Goal: Information Seeking & Learning: Find specific fact

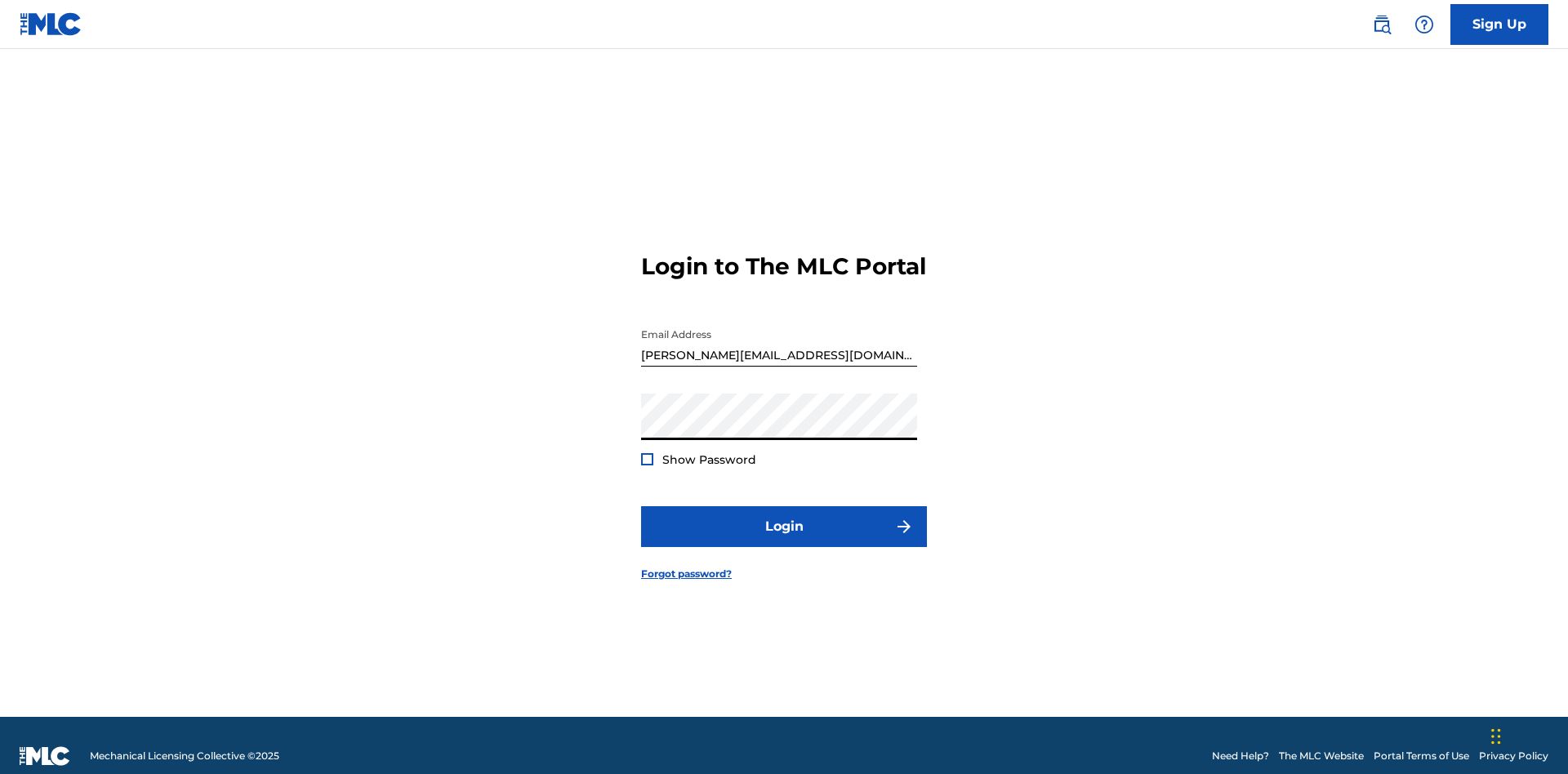
scroll to position [21, 0]
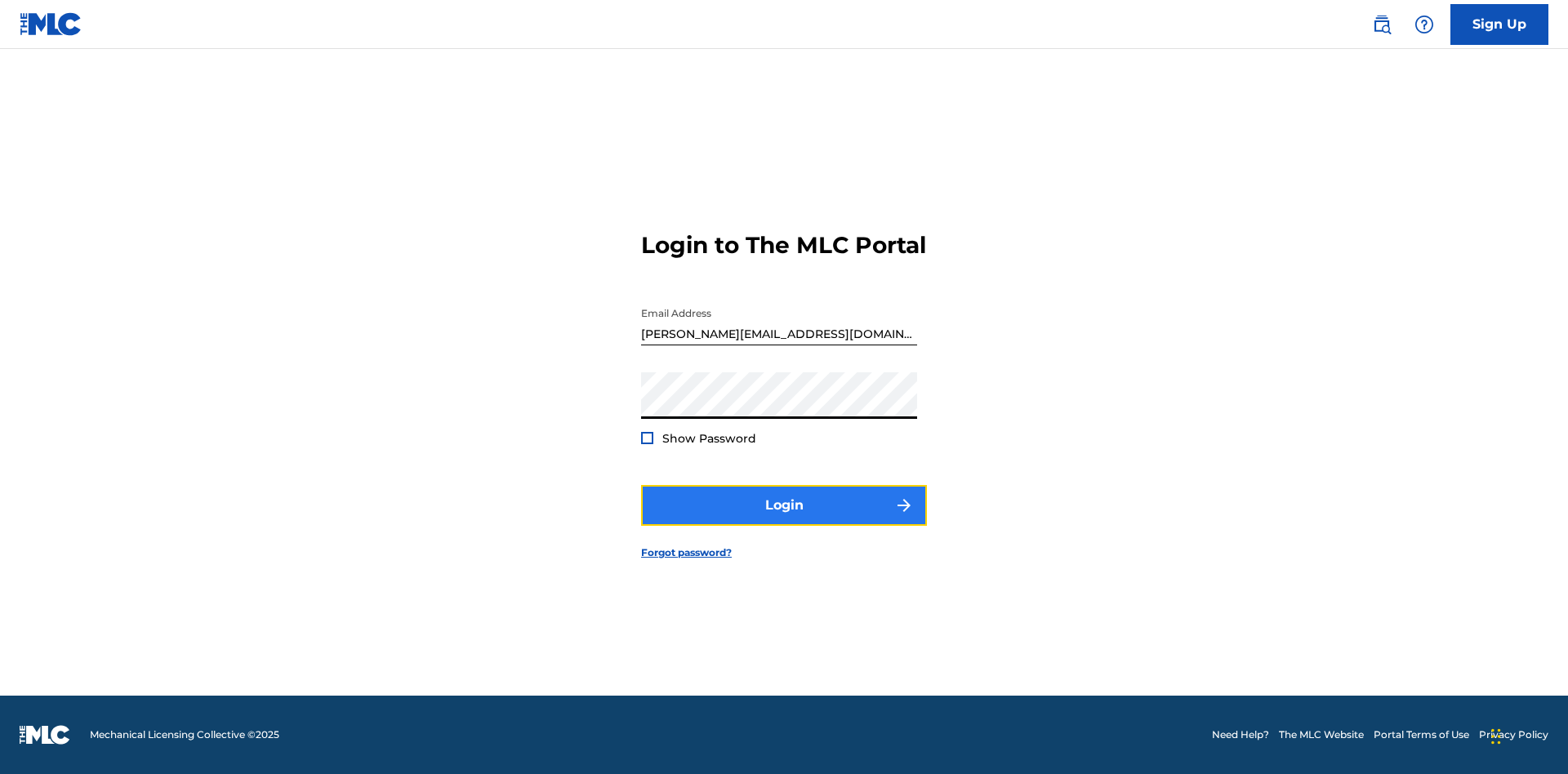
click at [784, 519] on button "Login" at bounding box center [784, 505] width 286 height 41
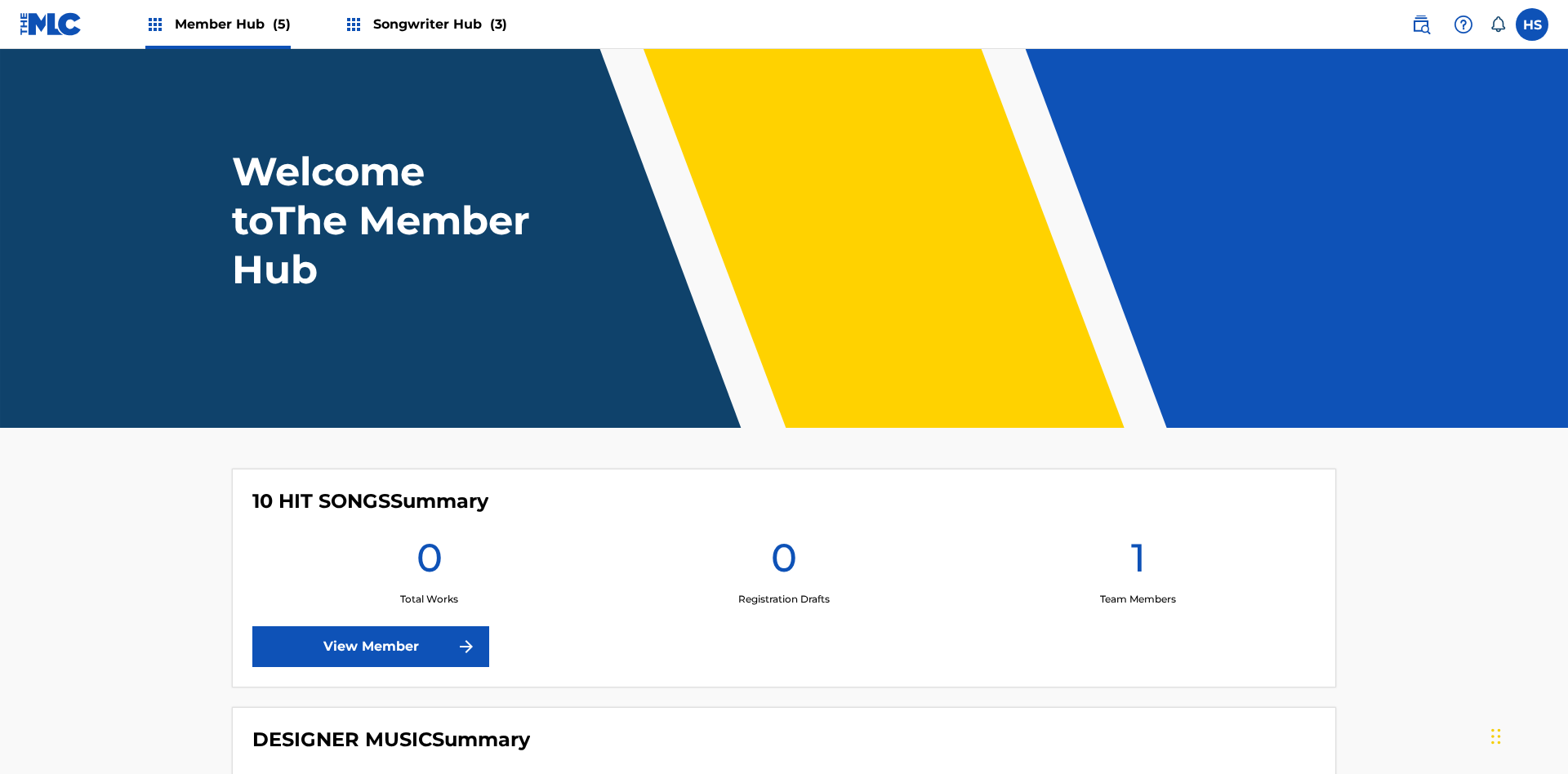
click at [438, 24] on span "Songwriter Hub (3)" at bounding box center [441, 24] width 134 height 19
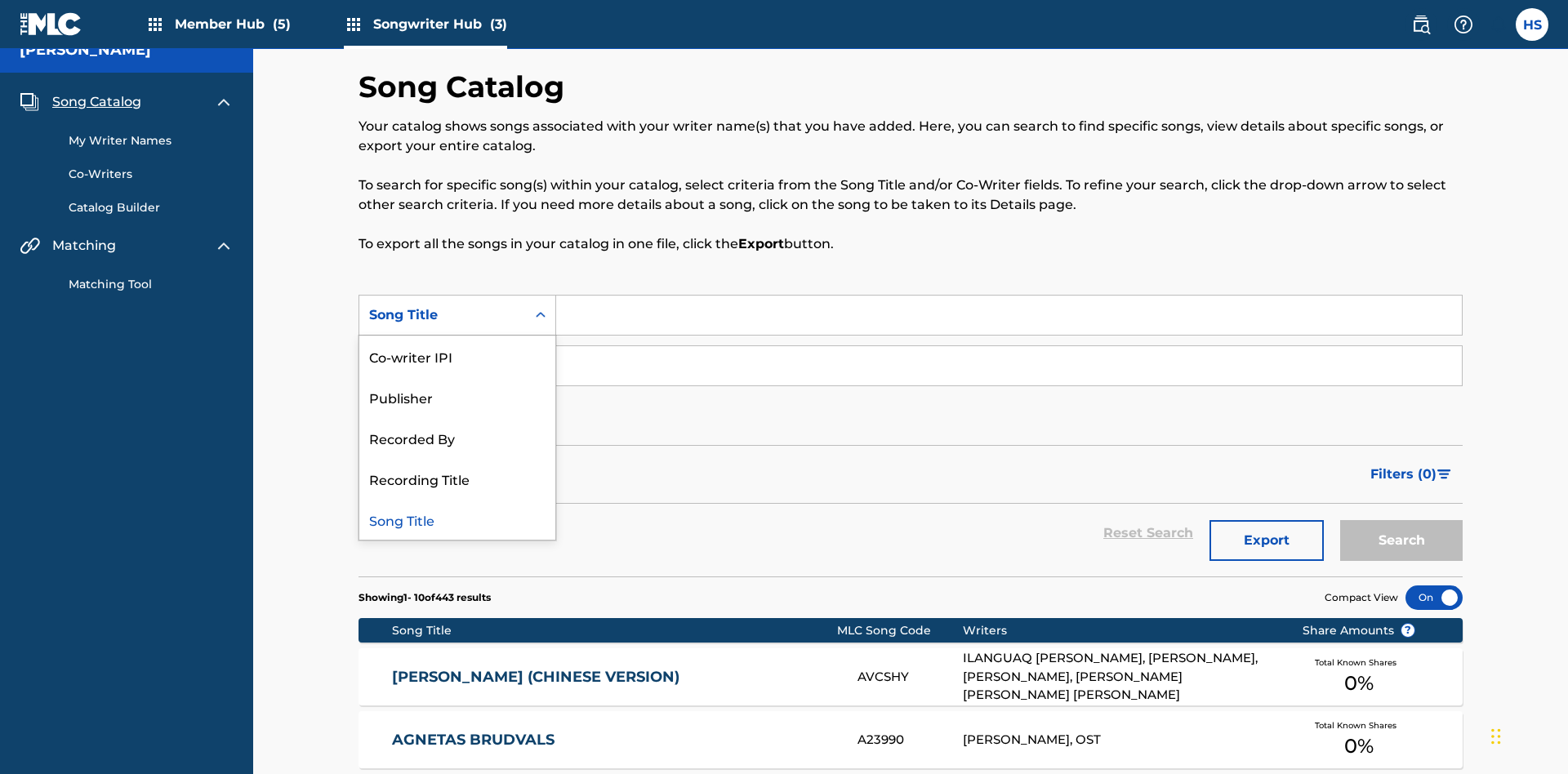
click at [457, 498] on div "Song Title" at bounding box center [457, 518] width 196 height 41
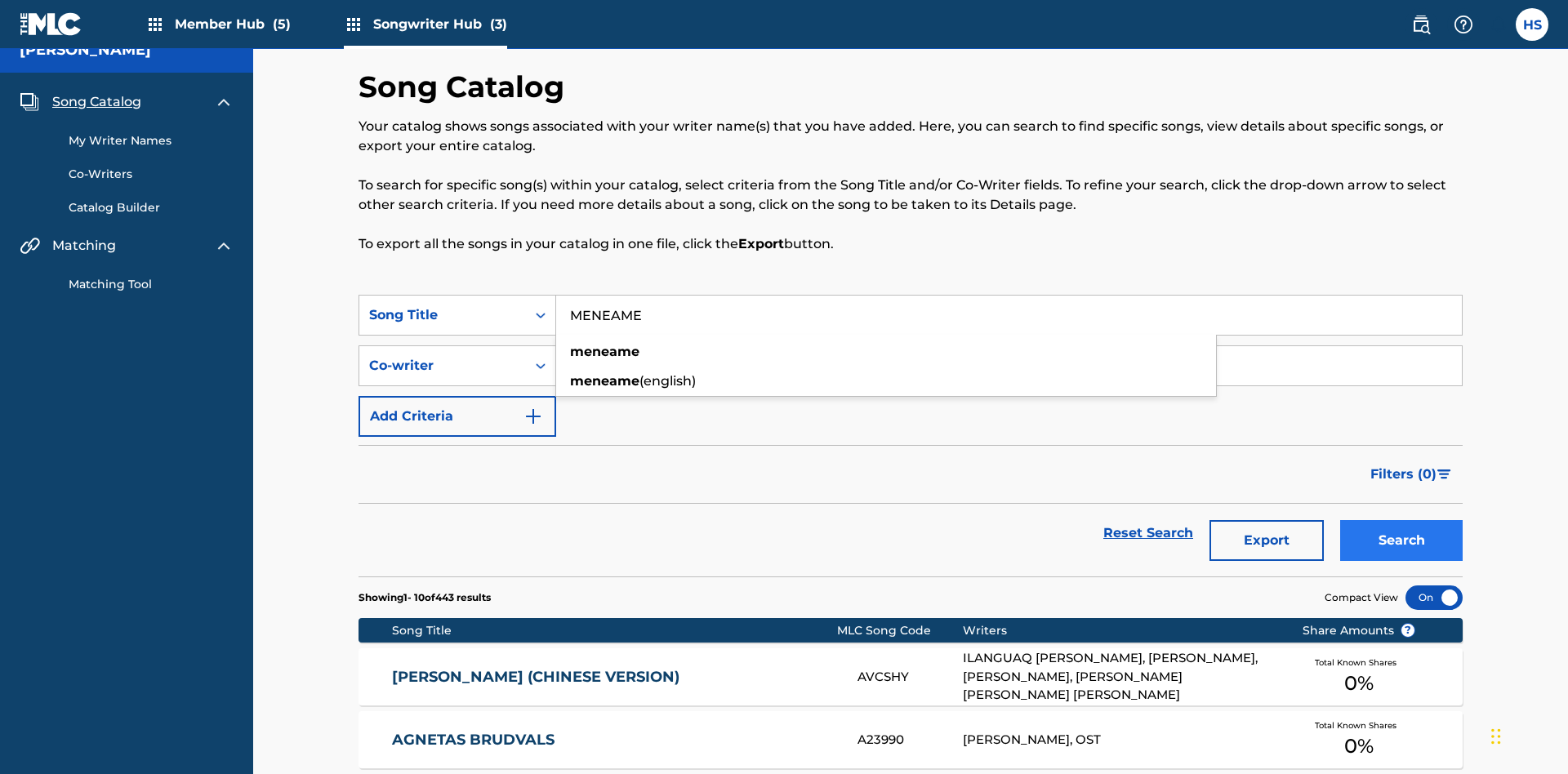
type input "MENEAME"
click at [1401, 520] on button "Search" at bounding box center [1401, 540] width 122 height 41
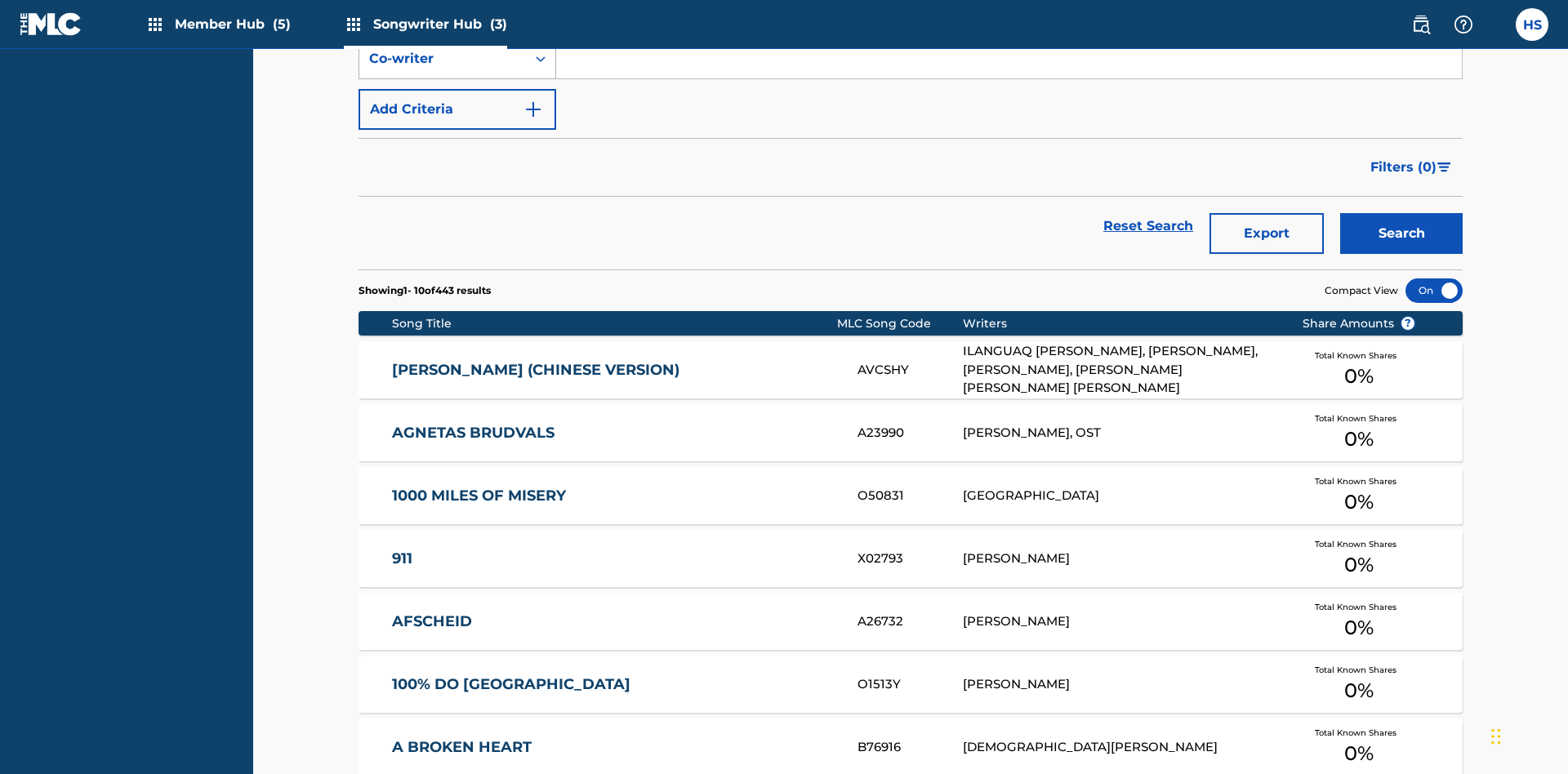
click at [1008, 28] on input "MENEAME" at bounding box center [1008, 7] width 906 height 39
click at [443, 69] on div "Co-writer" at bounding box center [443, 59] width 147 height 20
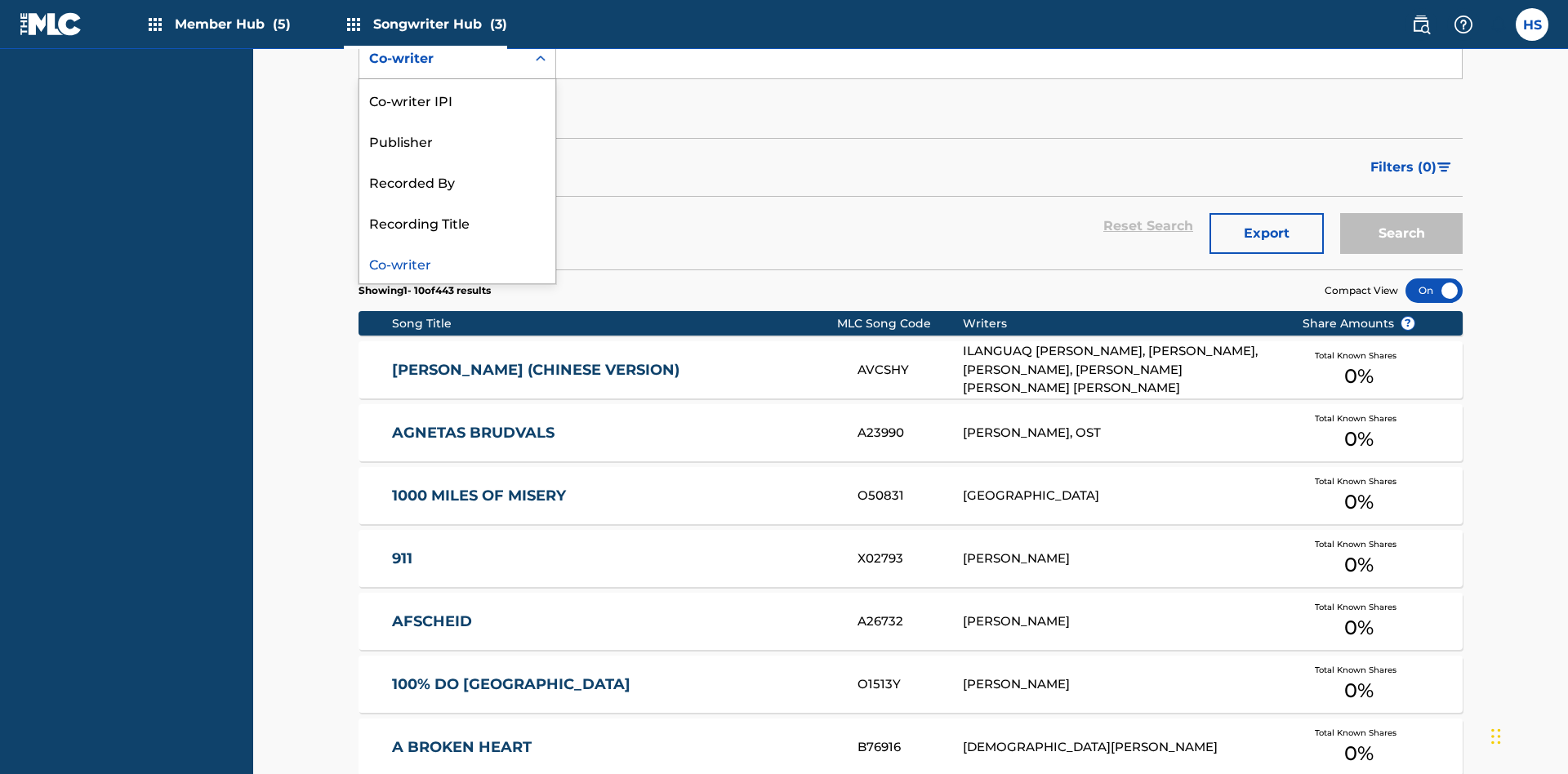
click at [457, 283] on div "Co-writer" at bounding box center [457, 262] width 196 height 41
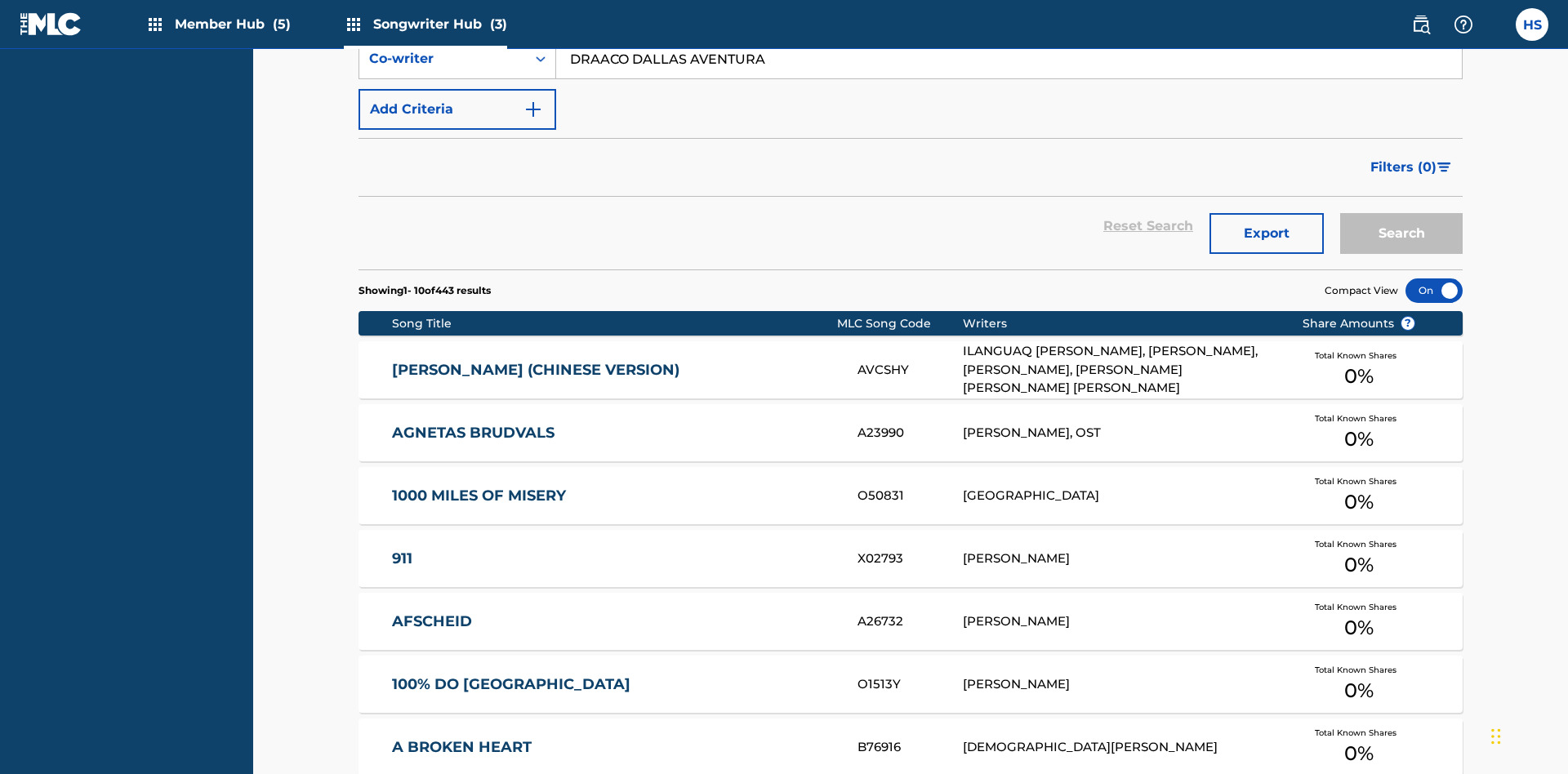
type input "DRAACO DALLAS AVENTURA"
click at [1401, 213] on button "Search" at bounding box center [1401, 233] width 122 height 41
click at [1008, 78] on input "DRAACO DALLAS AVENTURA" at bounding box center [1008, 58] width 906 height 39
click at [443, 18] on div "Song Title" at bounding box center [443, 8] width 147 height 20
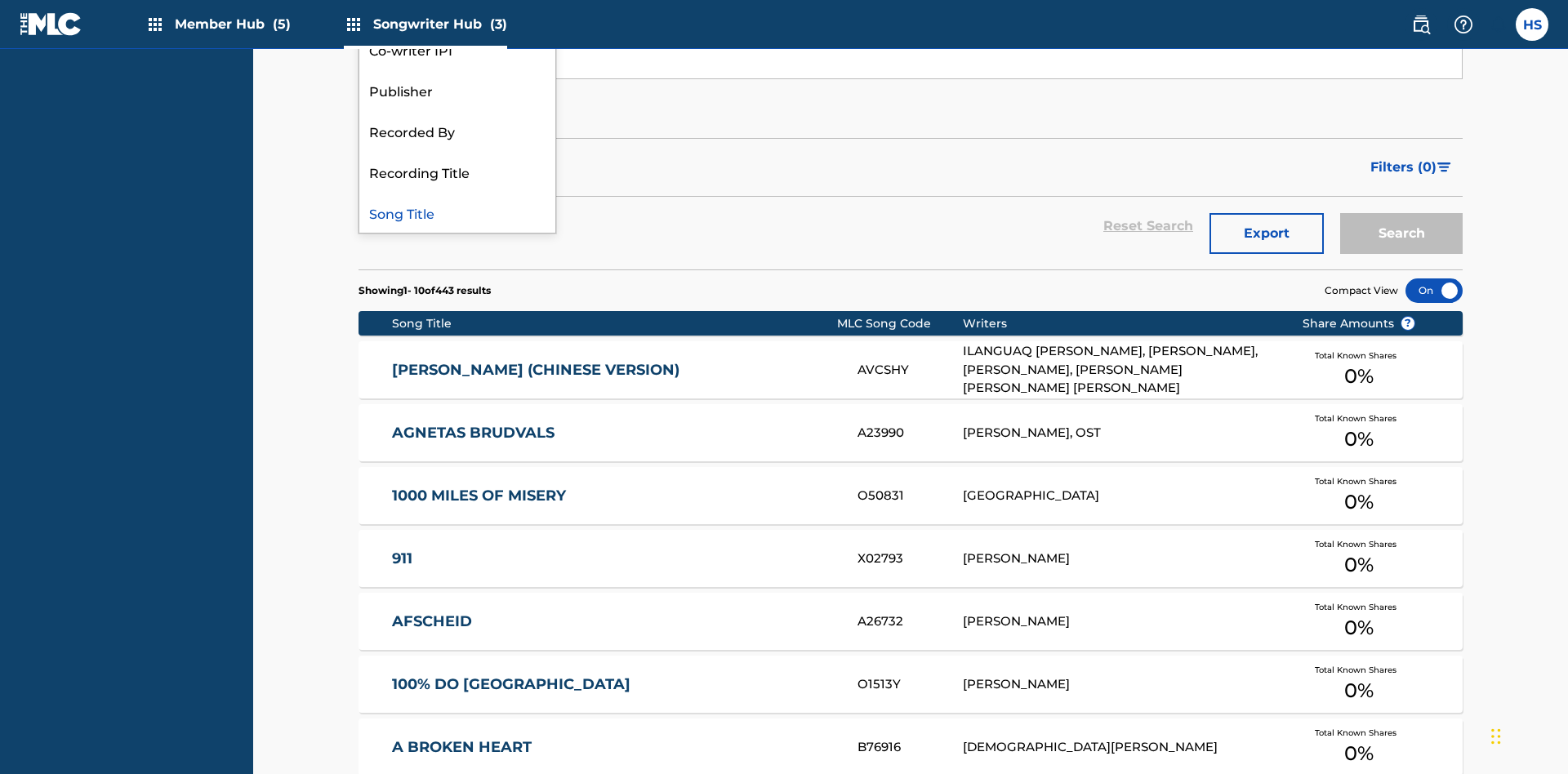
click at [457, 70] on div "Co-writer IPI" at bounding box center [457, 49] width 196 height 41
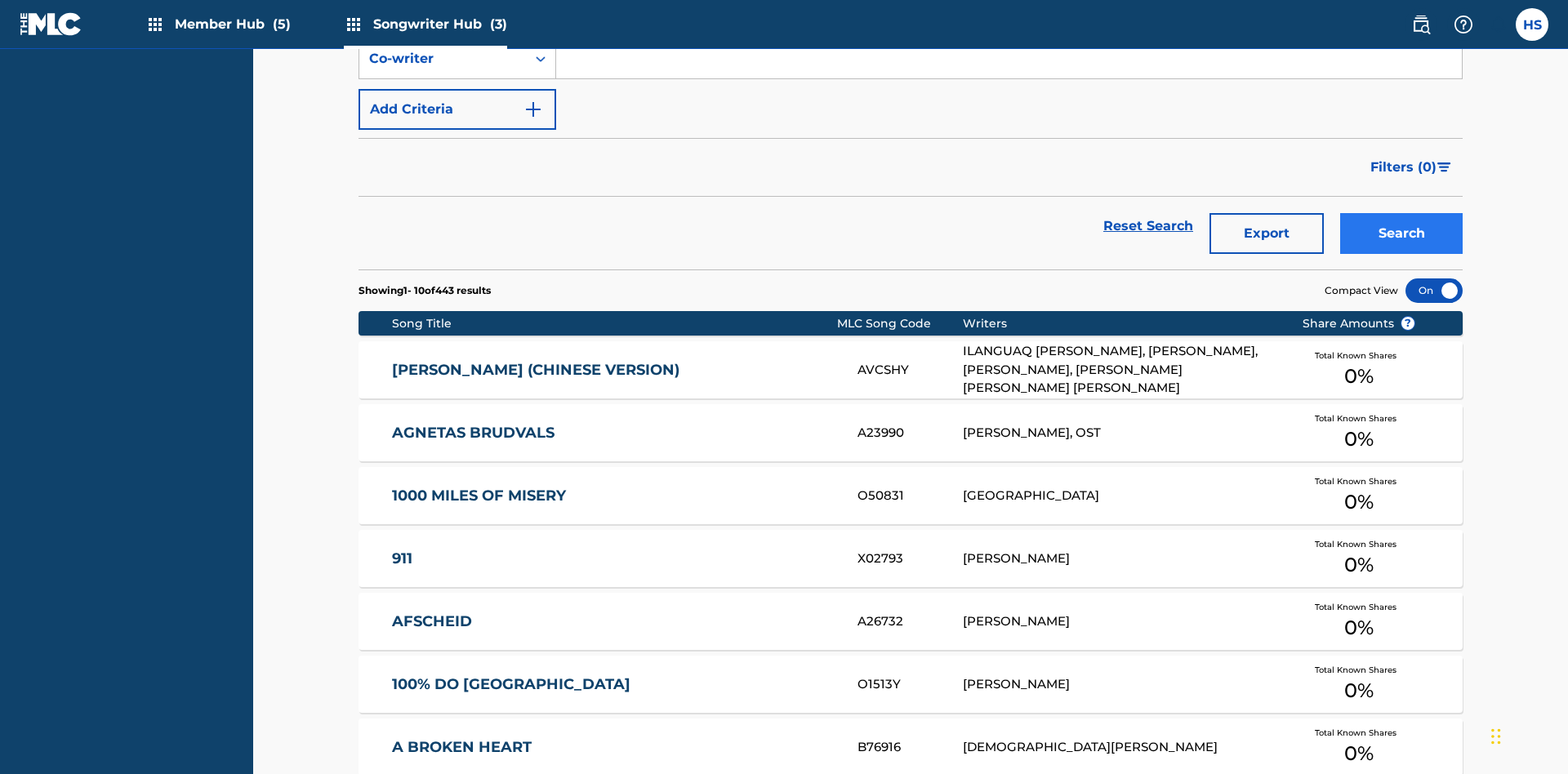
type input "00766422818"
click at [1401, 213] on button "Search" at bounding box center [1401, 233] width 122 height 41
click at [443, 18] on div "Co-writer IPI" at bounding box center [443, 8] width 147 height 20
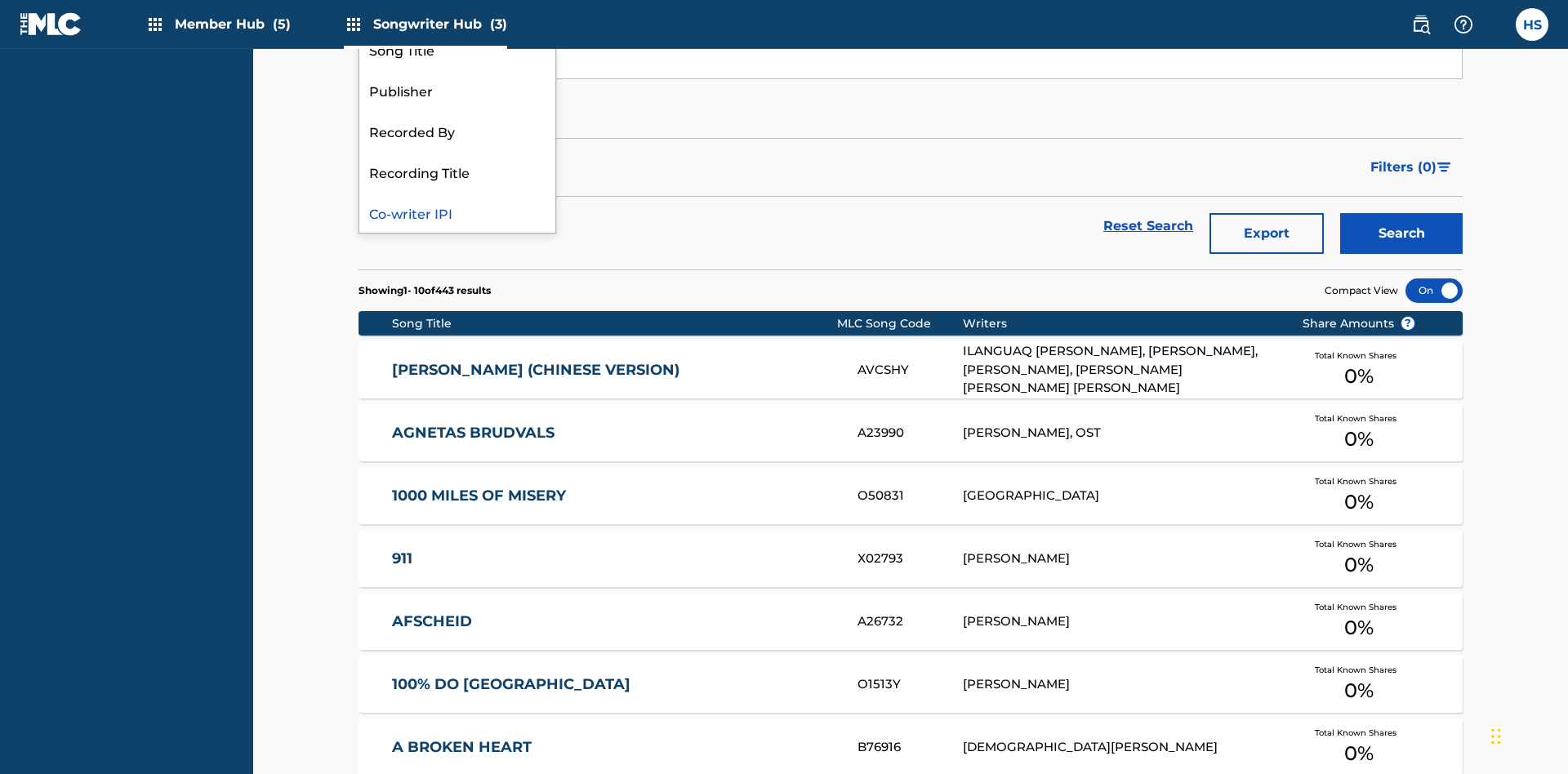
click at [457, 151] on div "Recorded By" at bounding box center [457, 131] width 196 height 41
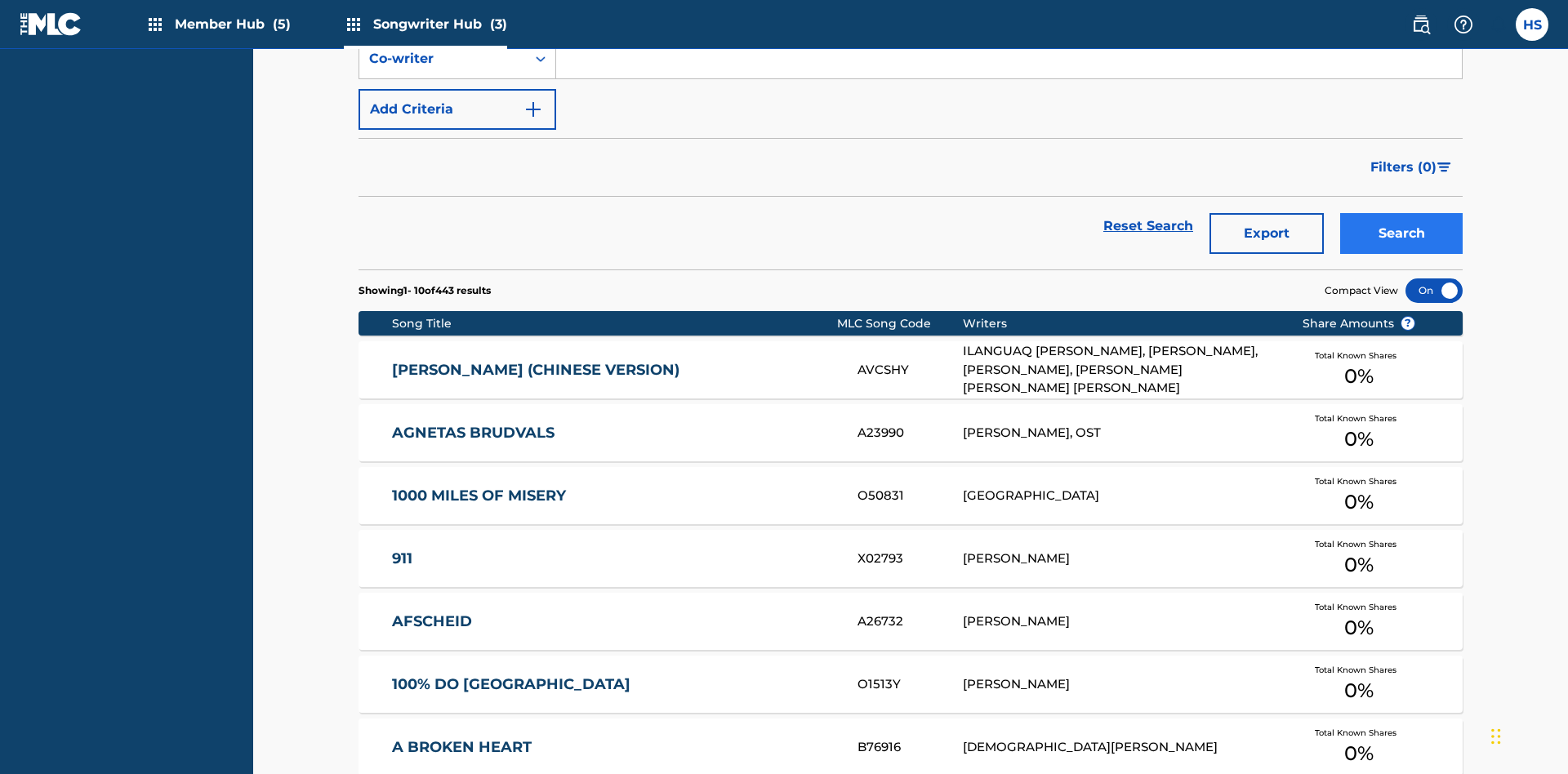
type input "DRAACO AVENTURA"
click at [1401, 213] on button "Search" at bounding box center [1401, 233] width 122 height 41
click at [443, 18] on div "Recorded By" at bounding box center [443, 8] width 147 height 20
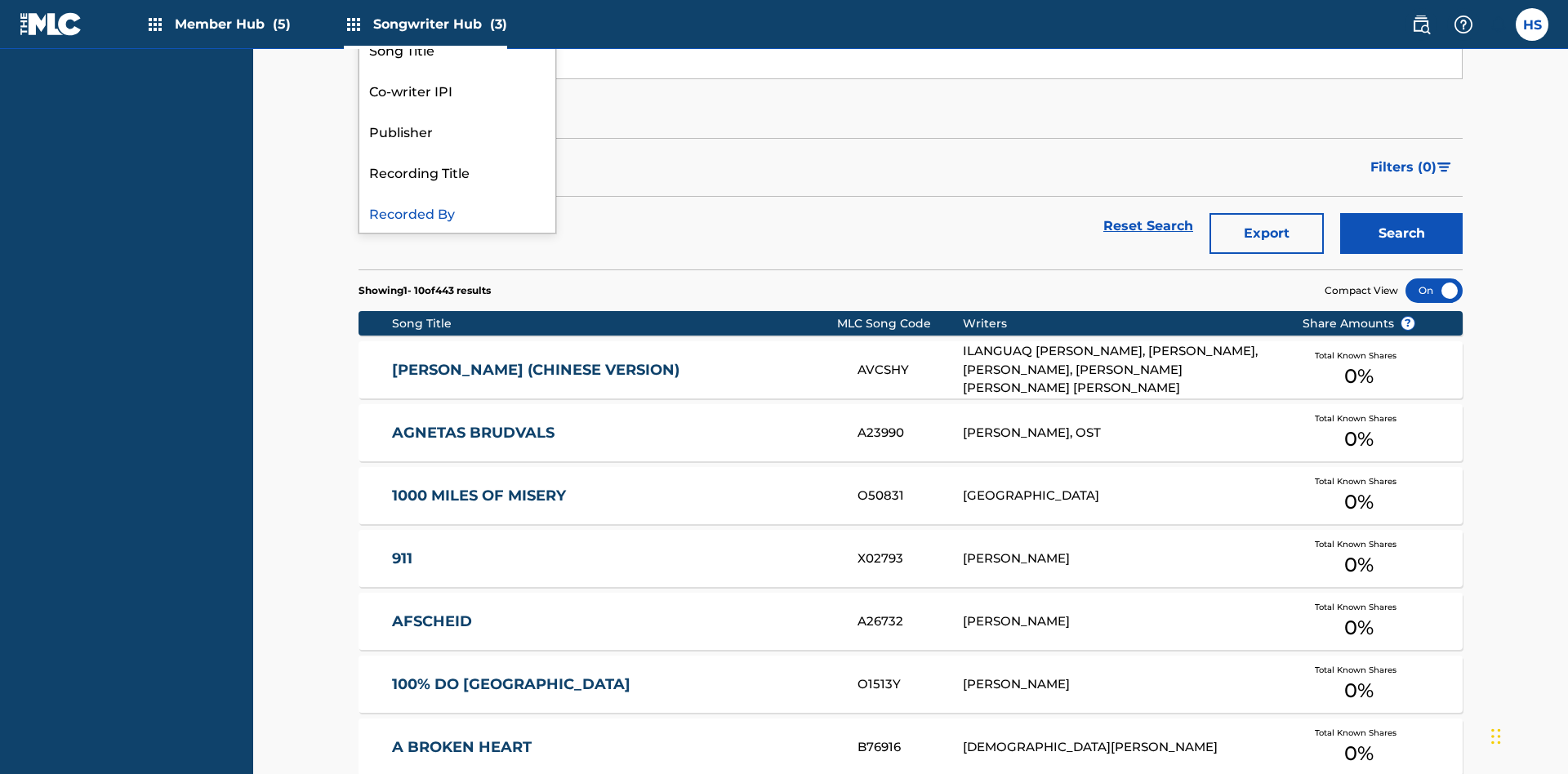
click at [457, 151] on div "Publisher" at bounding box center [457, 131] width 196 height 41
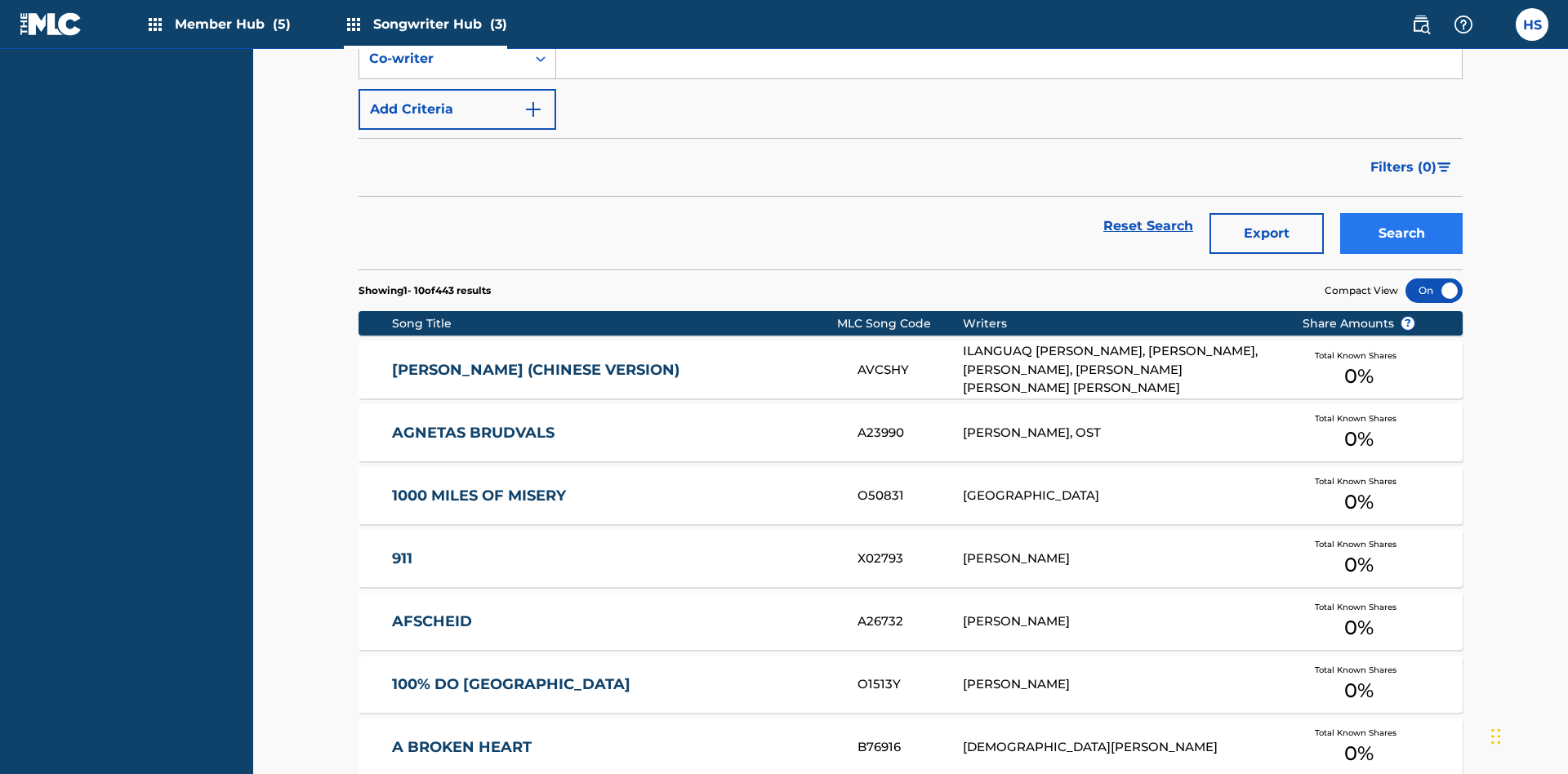
type input "DRAACO AVENTURA PUB DESIGNEE"
click at [1401, 213] on button "Search" at bounding box center [1401, 233] width 122 height 41
click at [443, 18] on div "Publisher" at bounding box center [443, 8] width 147 height 20
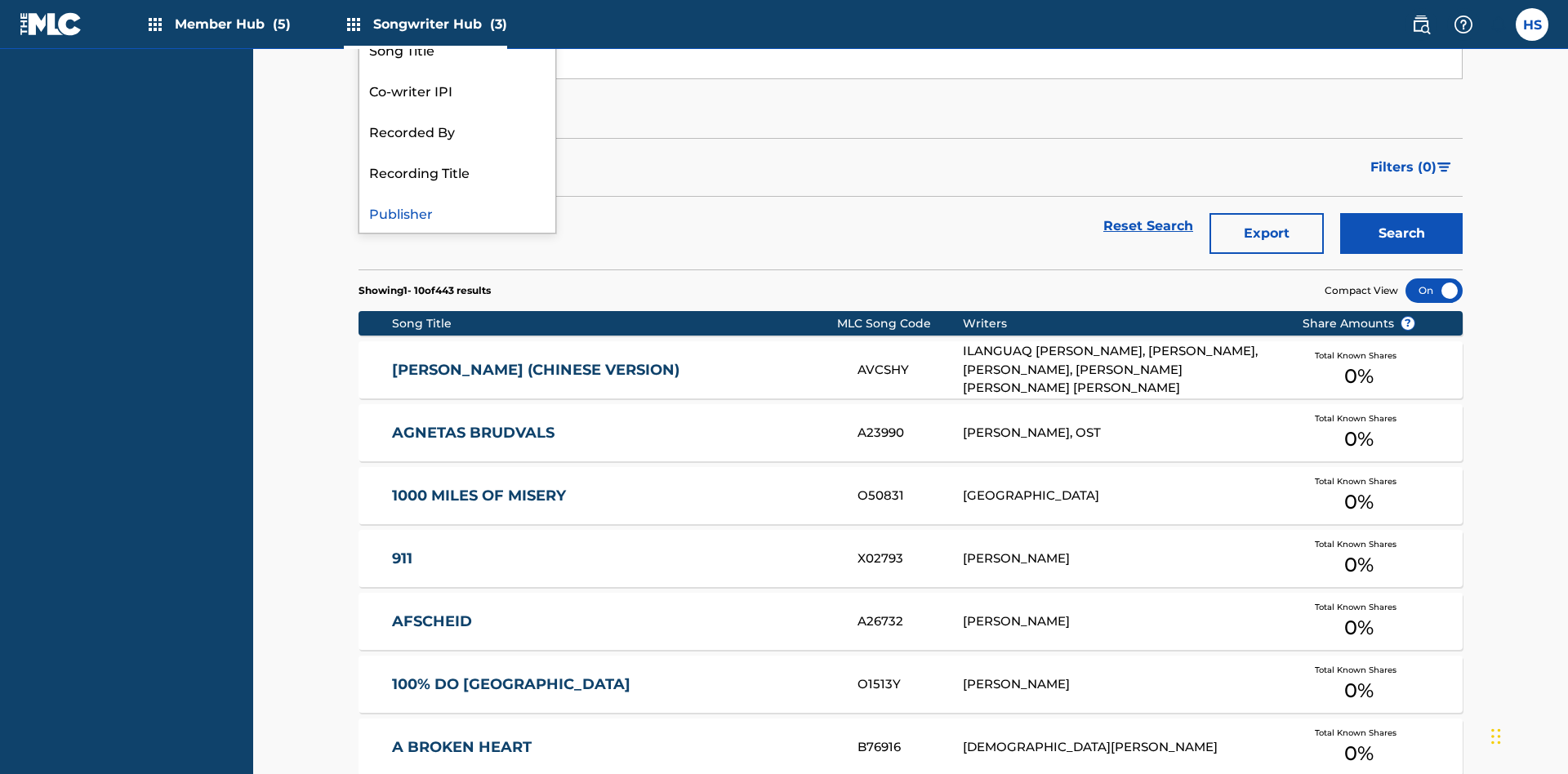
click at [457, 192] on div "Recording Title" at bounding box center [457, 171] width 196 height 41
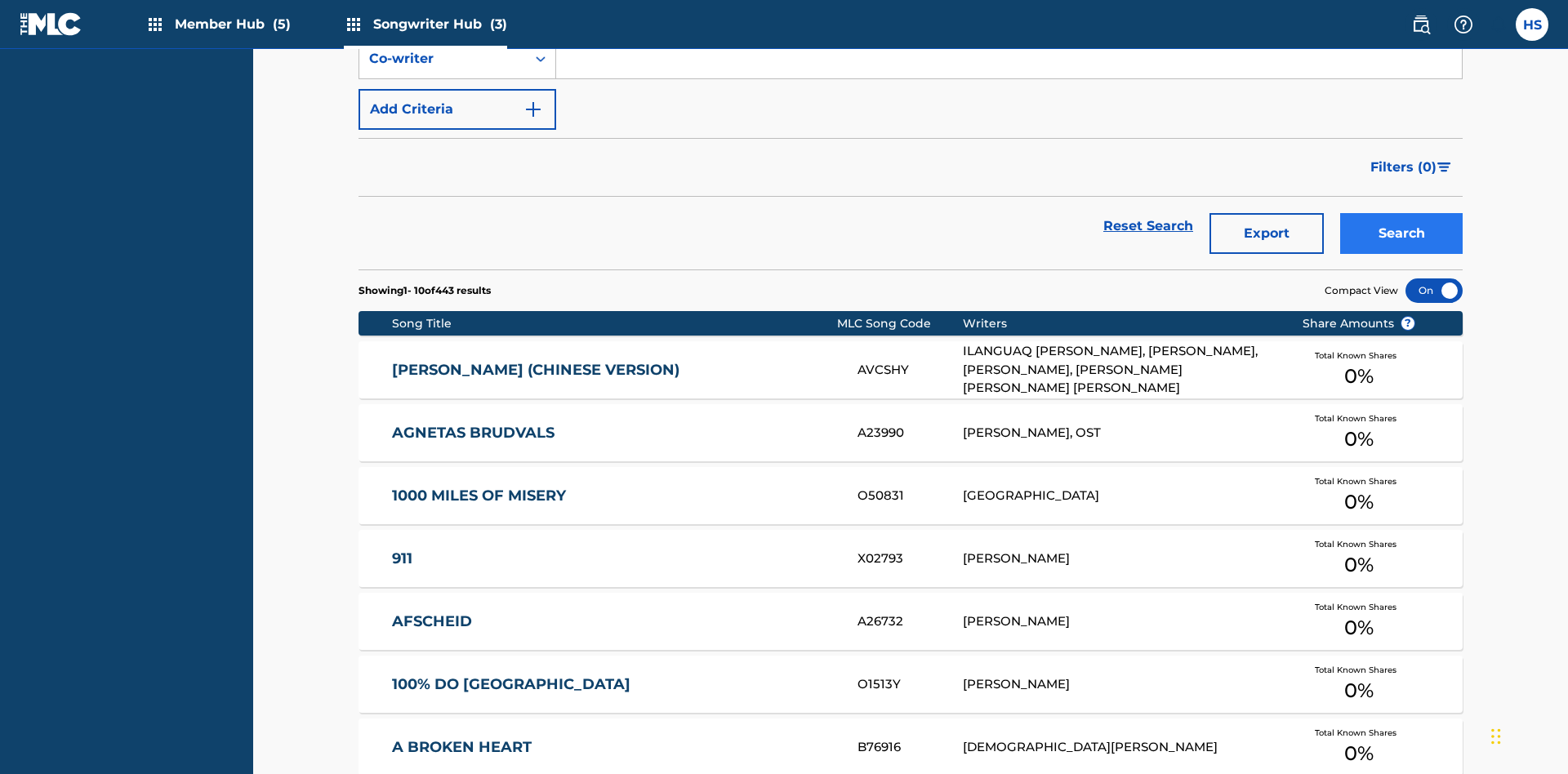
type input "MENEAME"
click at [1401, 213] on button "Search" at bounding box center [1401, 233] width 122 height 41
